Goal: Navigation & Orientation: Find specific page/section

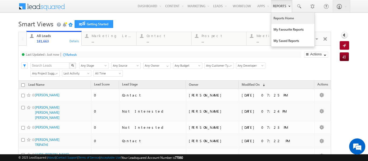
click at [275, 20] on link "Reports Home" at bounding box center [292, 18] width 43 height 11
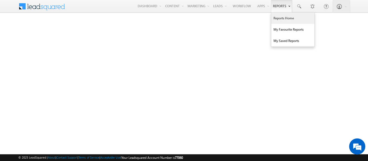
click at [278, 17] on link "Reports Home" at bounding box center [292, 18] width 43 height 11
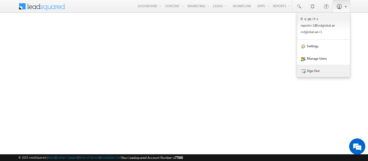
click at [311, 72] on link "Sign Out" at bounding box center [323, 71] width 53 height 12
